Goal: Information Seeking & Learning: Find specific fact

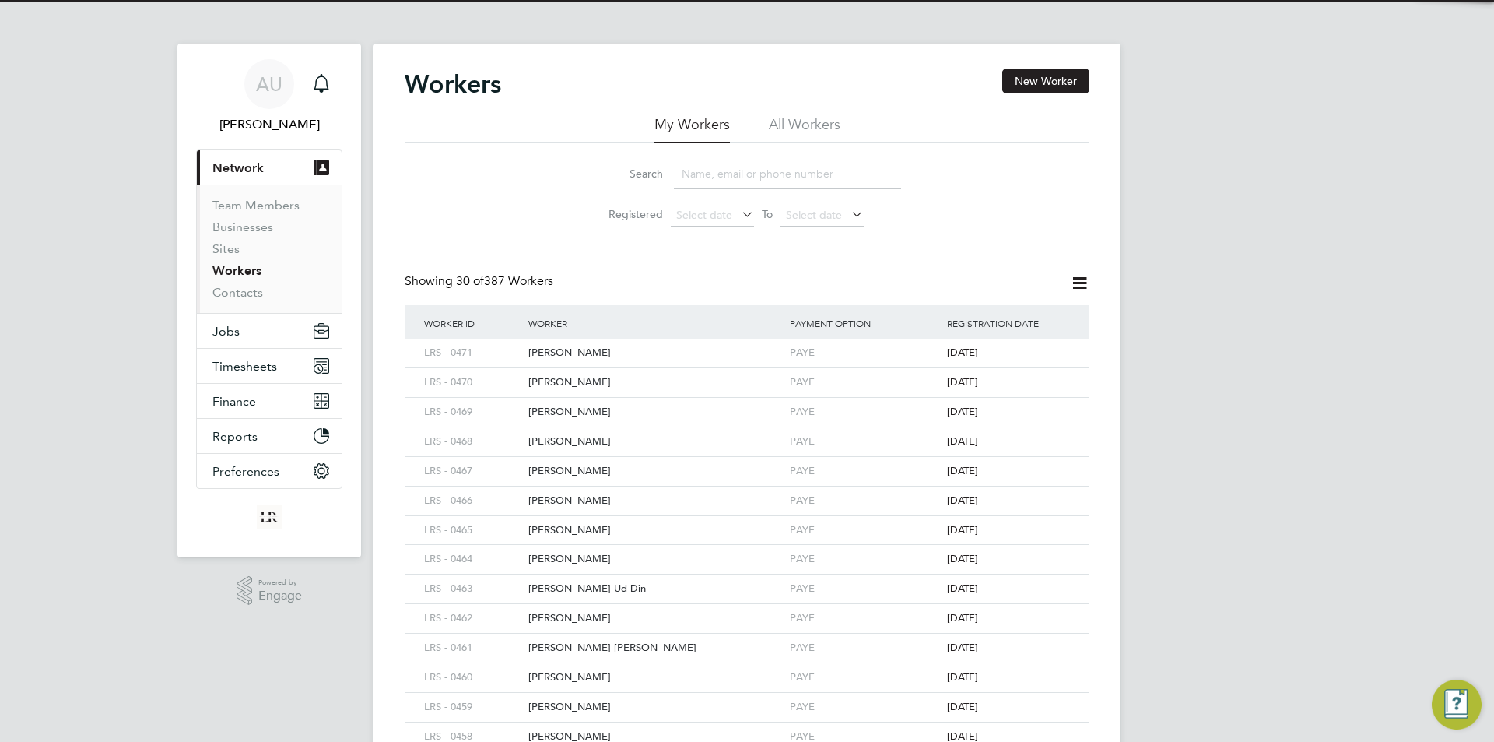
click at [731, 173] on input at bounding box center [787, 174] width 227 height 30
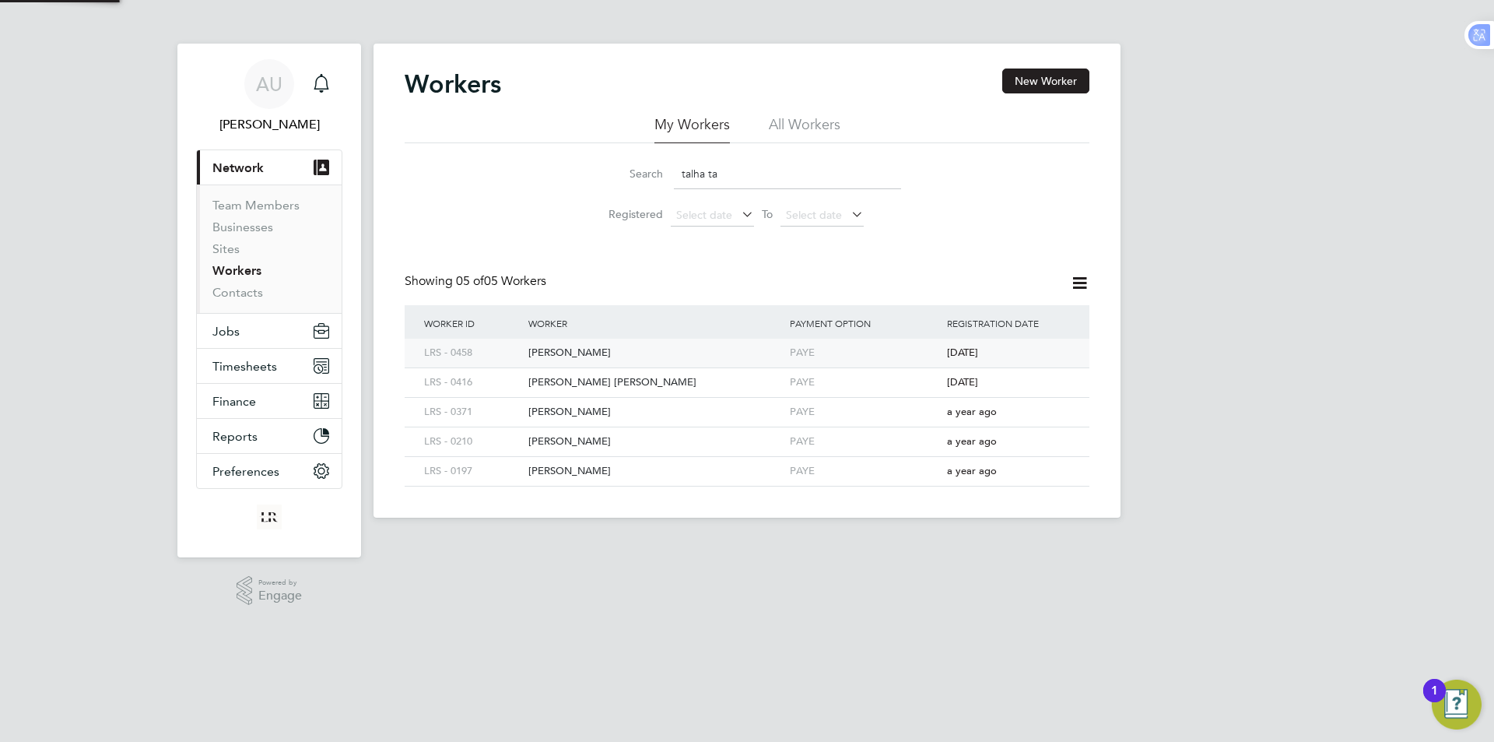
type input "talha ta"
click at [608, 357] on div "[PERSON_NAME]" at bounding box center [654, 352] width 261 height 29
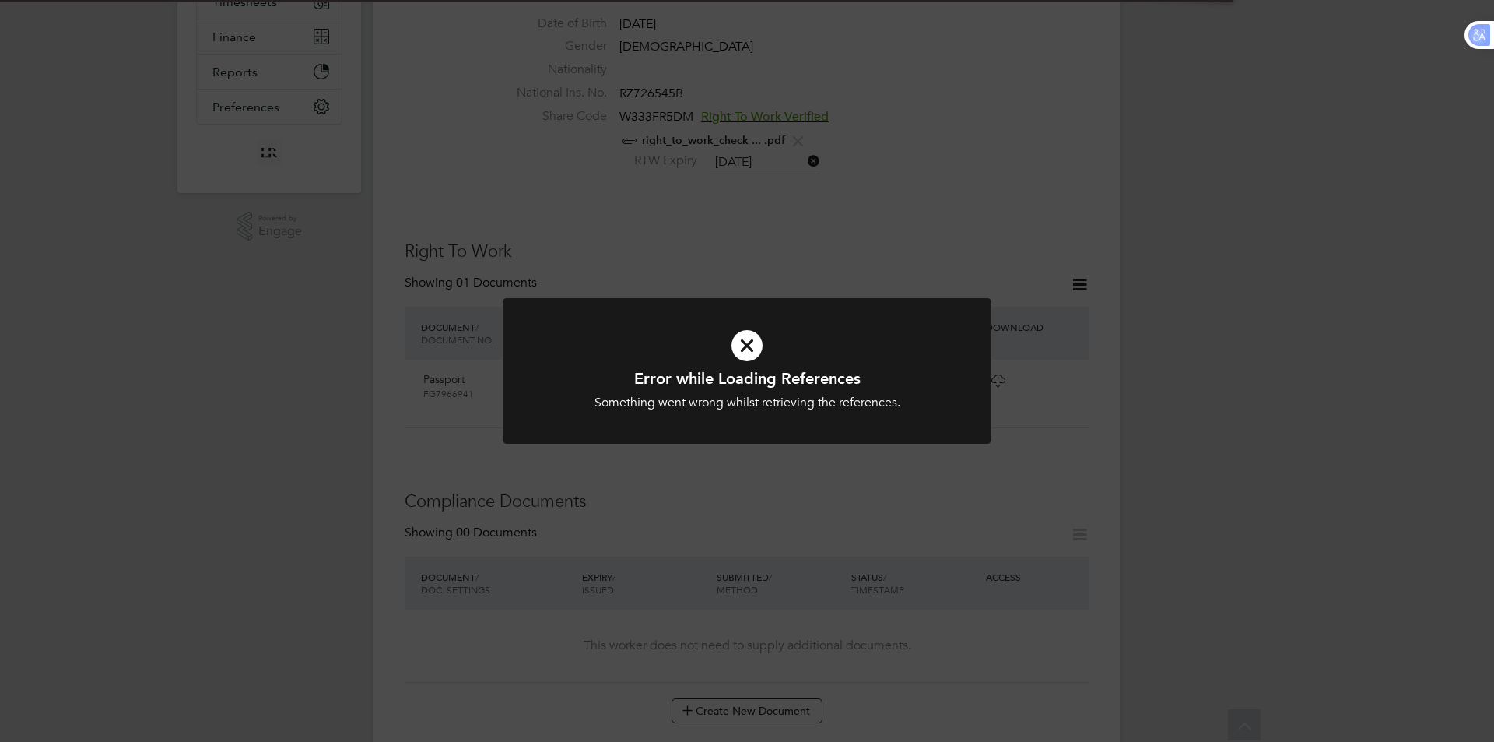
click at [1331, 388] on div "Error while Loading References Something went wrong whilst retrieving the refer…" at bounding box center [747, 371] width 1494 height 742
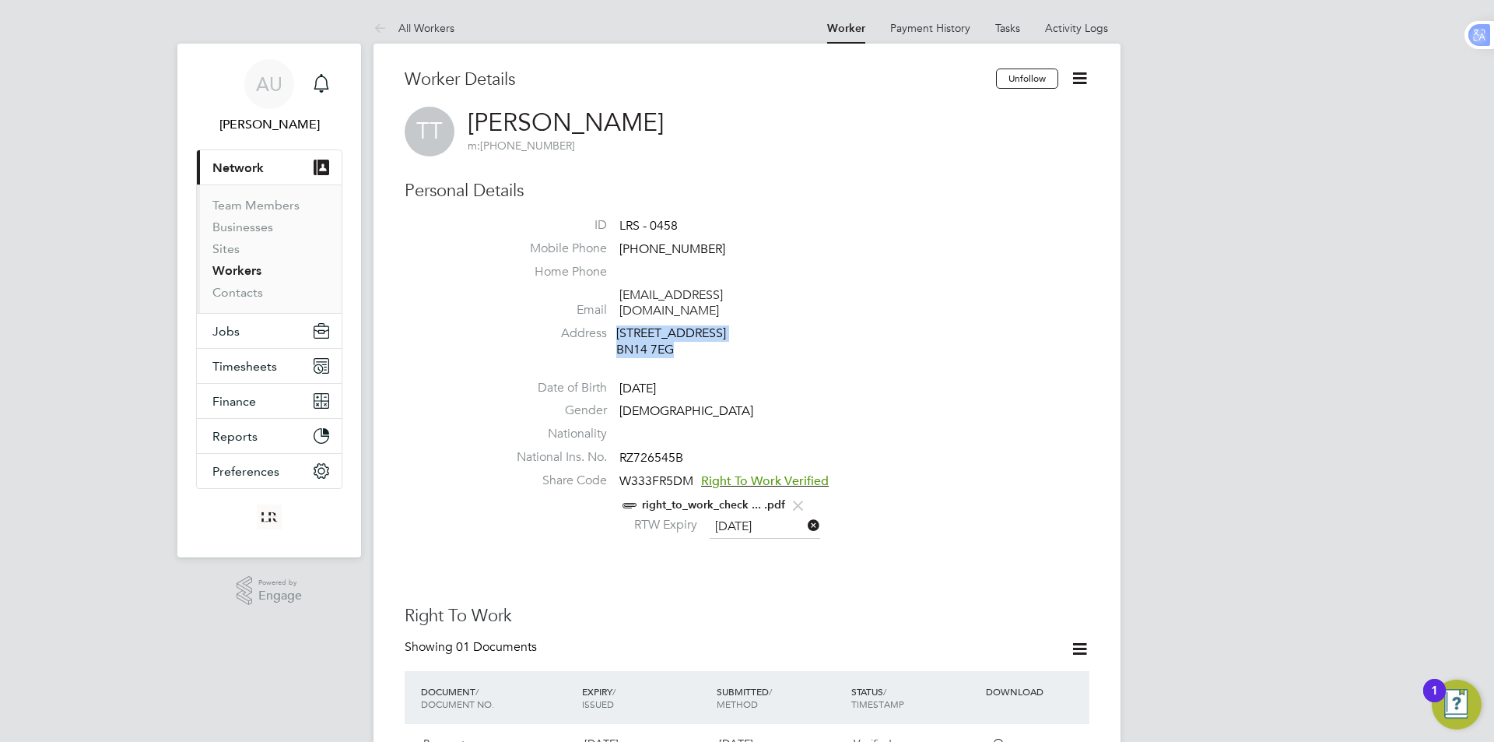
drag, startPoint x: 697, startPoint y: 354, endPoint x: 577, endPoint y: 354, distance: 119.8
click at [577, 354] on li "Address [STREET_ADDRESS]" at bounding box center [793, 343] width 591 height 37
click at [773, 367] on ul "ID LRS - 0458 Mobile Phone [PHONE_NUMBER] Home Phone Email [EMAIL_ADDRESS][DOMA…" at bounding box center [793, 379] width 591 height 324
drag, startPoint x: 671, startPoint y: 334, endPoint x: 613, endPoint y: 310, distance: 62.1
click at [613, 325] on li "Address [STREET_ADDRESS]" at bounding box center [793, 343] width 591 height 37
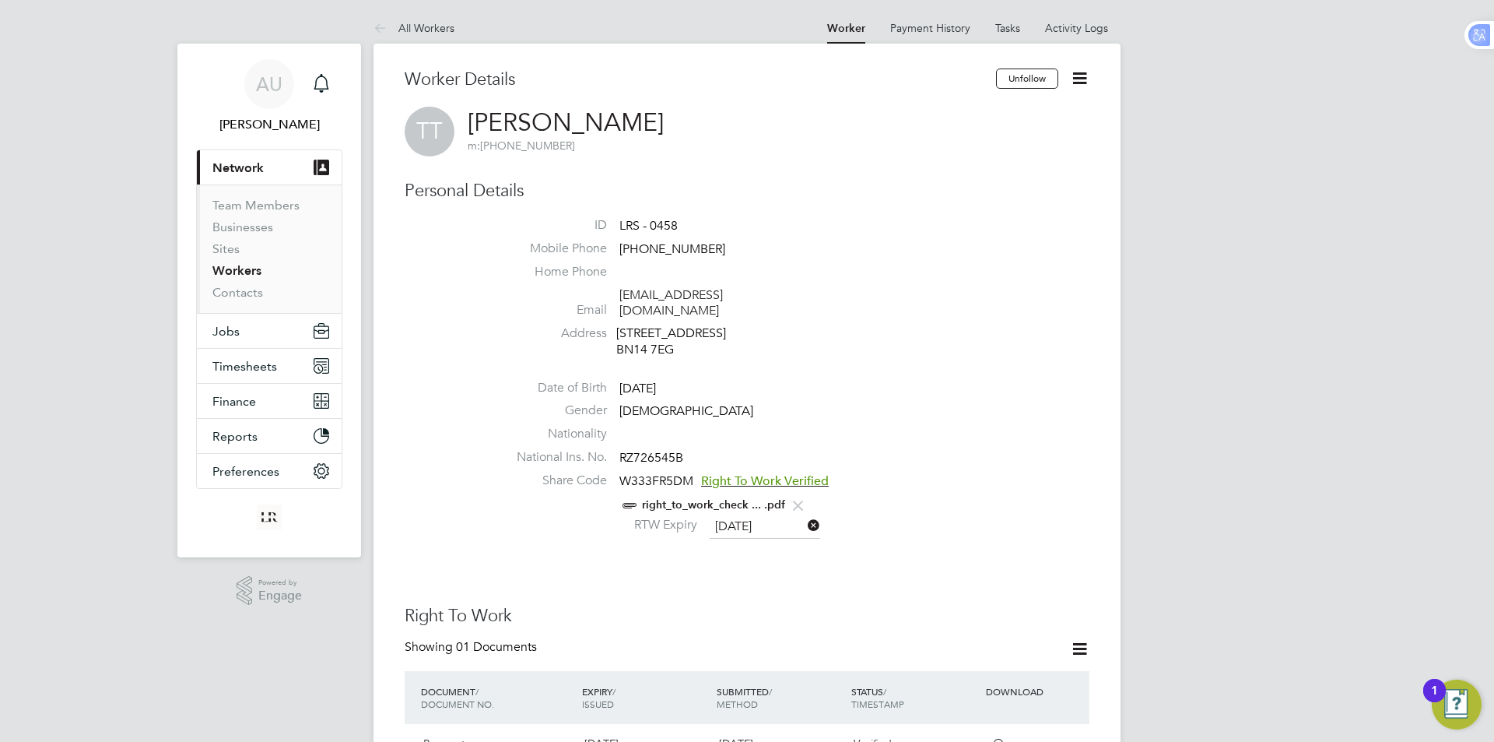
copy div "[STREET_ADDRESS]"
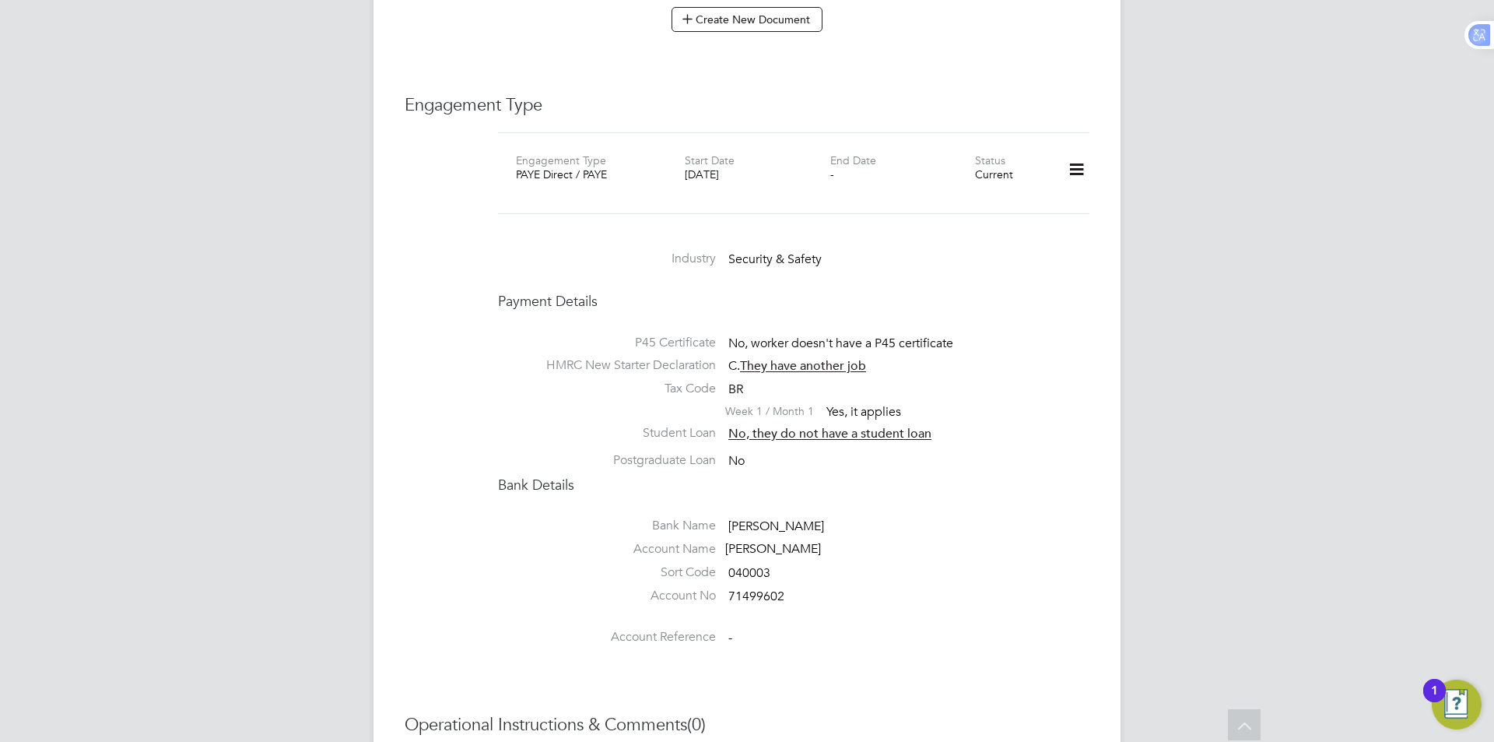
scroll to position [1089, 0]
